Goal: Information Seeking & Learning: Learn about a topic

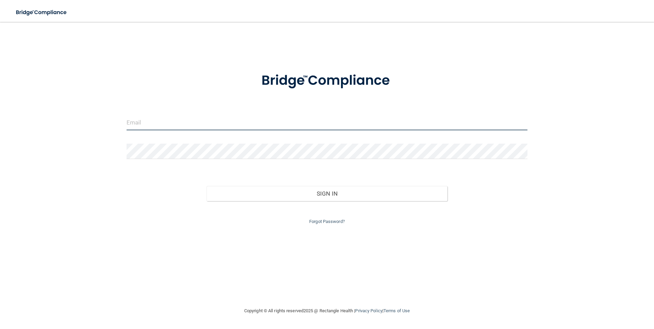
click at [139, 127] on input "email" at bounding box center [326, 122] width 401 height 15
type input "[PERSON_NAME][EMAIL_ADDRESS][PERSON_NAME][DOMAIN_NAME]"
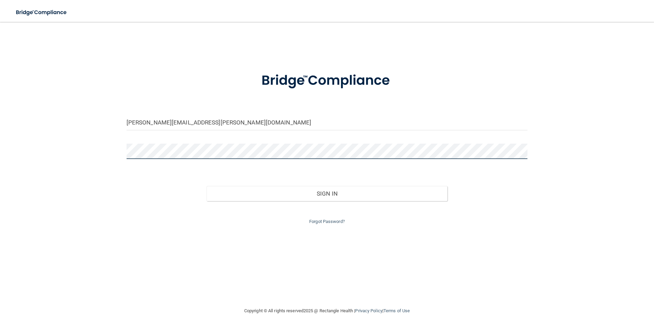
click at [206, 186] on button "Sign In" at bounding box center [326, 193] width 241 height 15
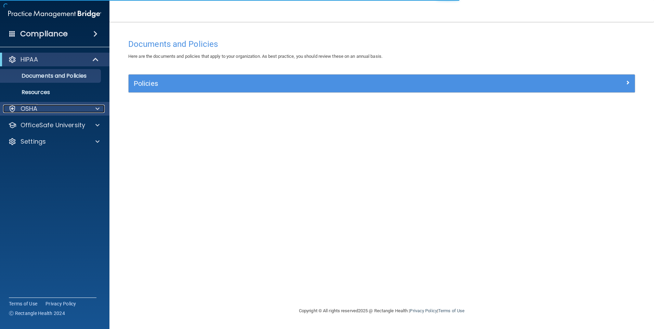
click at [51, 109] on div "OSHA" at bounding box center [45, 109] width 85 height 8
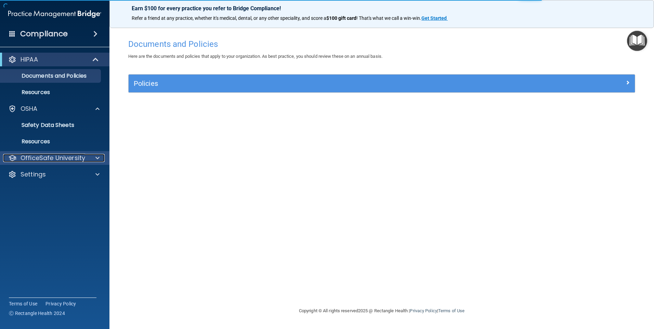
click at [50, 157] on p "OfficeSafe University" at bounding box center [53, 158] width 65 height 8
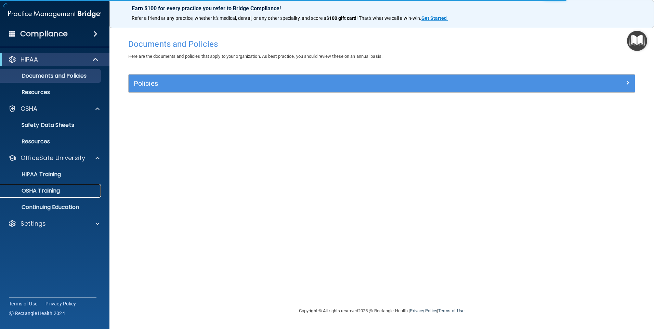
click at [48, 192] on p "OSHA Training" at bounding box center [31, 190] width 55 height 7
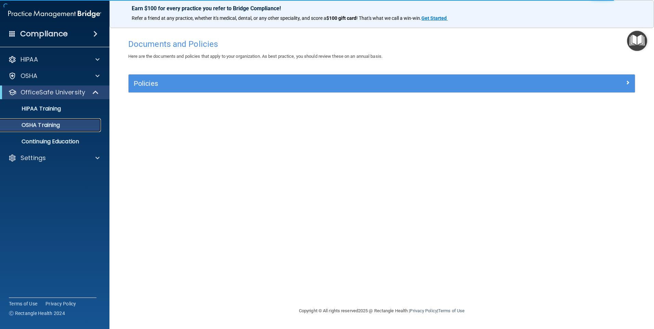
click at [36, 127] on p "OSHA Training" at bounding box center [31, 125] width 55 height 7
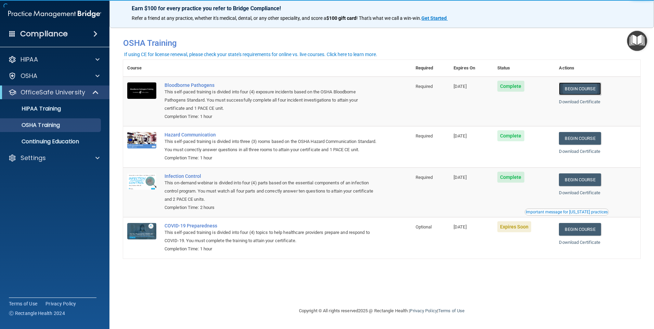
click at [594, 87] on link "Begin Course" at bounding box center [580, 88] width 42 height 13
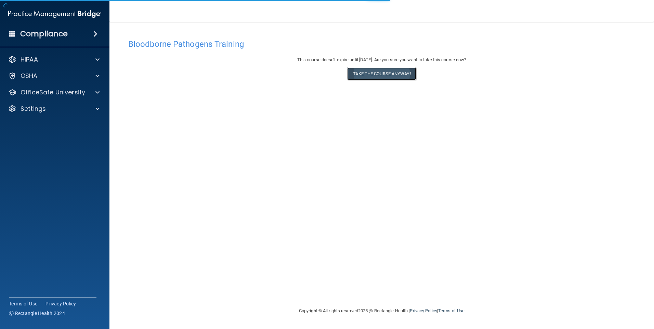
click at [379, 73] on button "Take the course anyway!" at bounding box center [381, 73] width 69 height 13
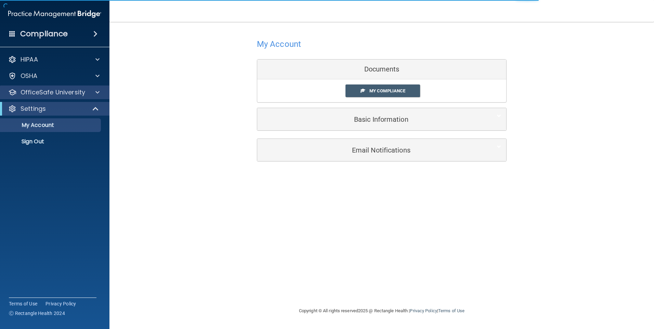
click at [61, 97] on div "OfficeSafe University" at bounding box center [55, 92] width 110 height 14
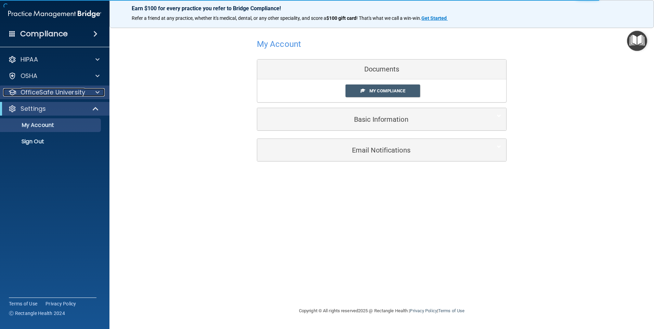
click at [56, 91] on p "OfficeSafe University" at bounding box center [53, 92] width 65 height 8
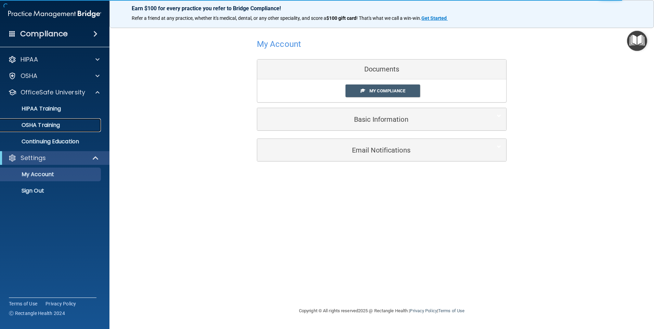
click at [47, 123] on p "OSHA Training" at bounding box center [31, 125] width 55 height 7
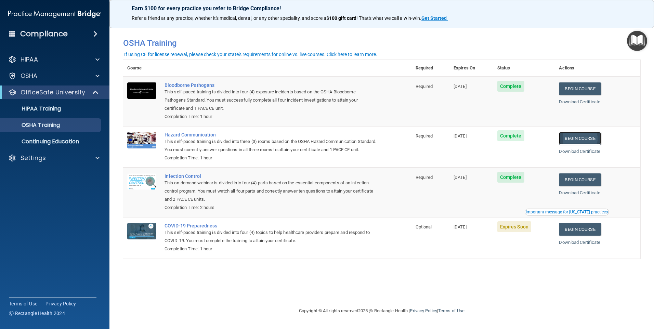
click at [581, 141] on link "Begin Course" at bounding box center [580, 138] width 42 height 13
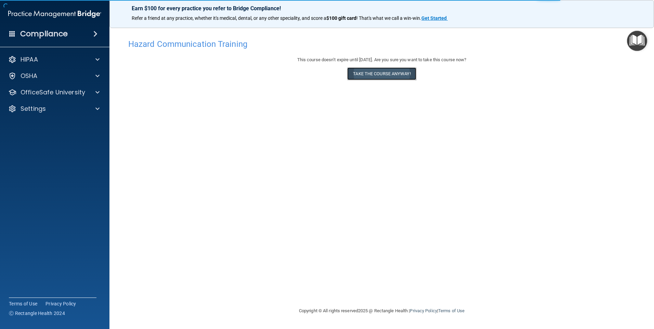
click at [397, 72] on button "Take the course anyway!" at bounding box center [381, 73] width 69 height 13
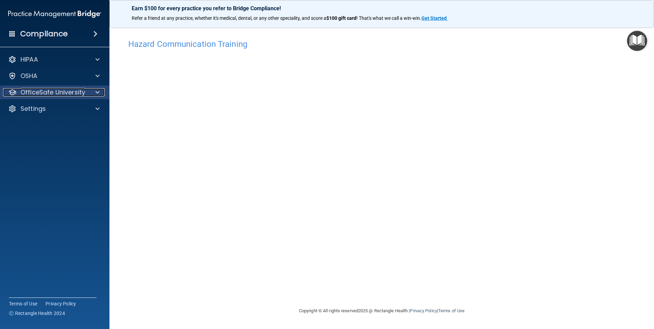
click at [57, 92] on p "OfficeSafe University" at bounding box center [53, 92] width 65 height 8
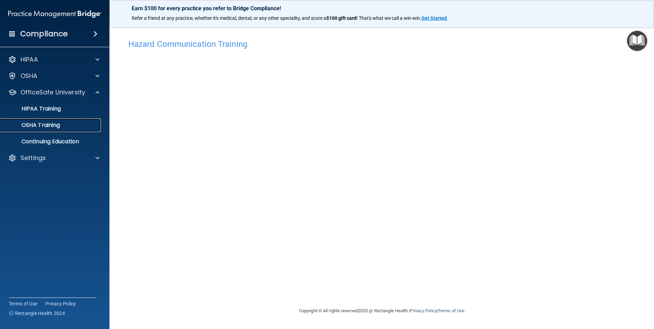
click at [47, 125] on p "OSHA Training" at bounding box center [31, 125] width 55 height 7
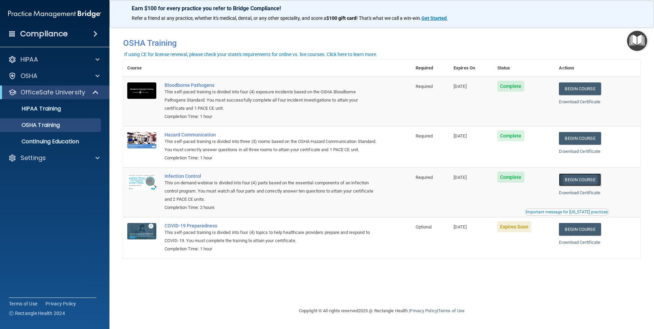
click at [587, 186] on link "Begin Course" at bounding box center [580, 179] width 42 height 13
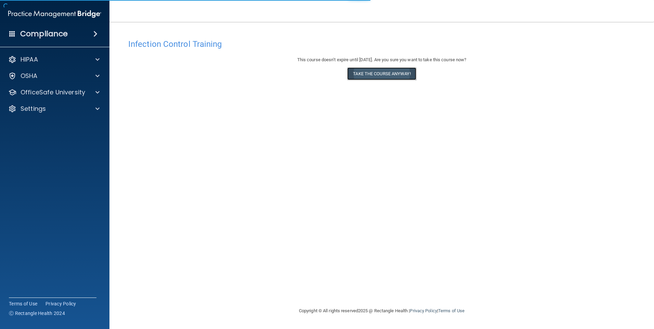
click at [365, 71] on button "Take the course anyway!" at bounding box center [381, 73] width 69 height 13
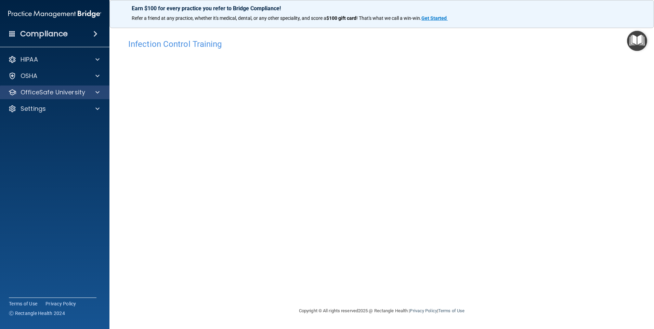
click at [65, 87] on div "OfficeSafe University" at bounding box center [55, 92] width 110 height 14
click at [57, 92] on p "OfficeSafe University" at bounding box center [53, 92] width 65 height 8
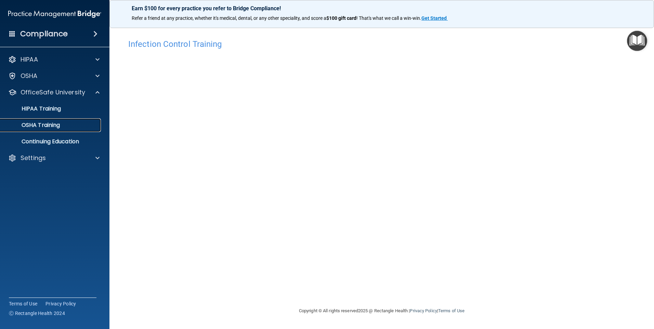
click at [44, 124] on p "OSHA Training" at bounding box center [31, 125] width 55 height 7
